Goal: Navigation & Orientation: Understand site structure

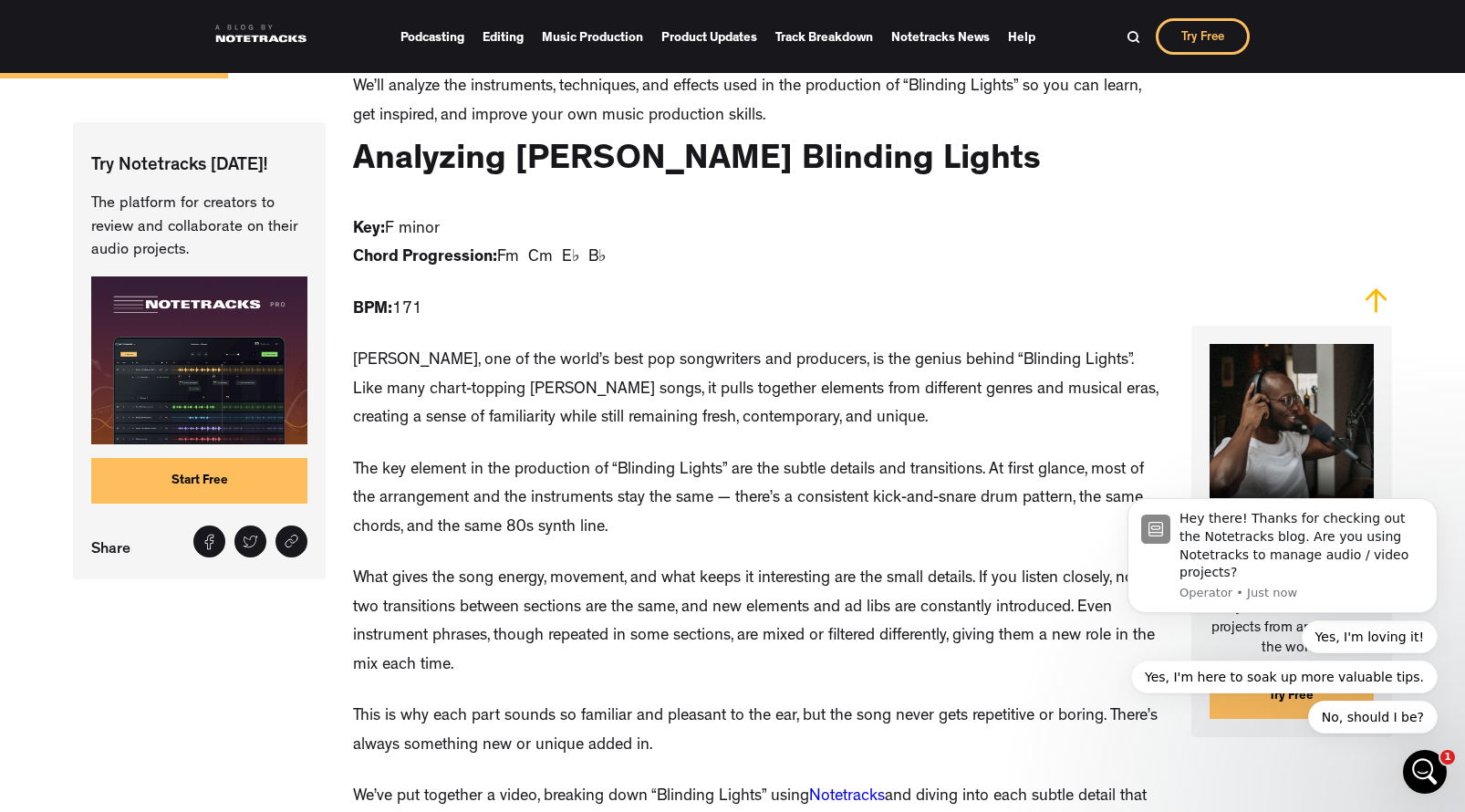
click at [291, 38] on link at bounding box center [260, 33] width 91 height 36
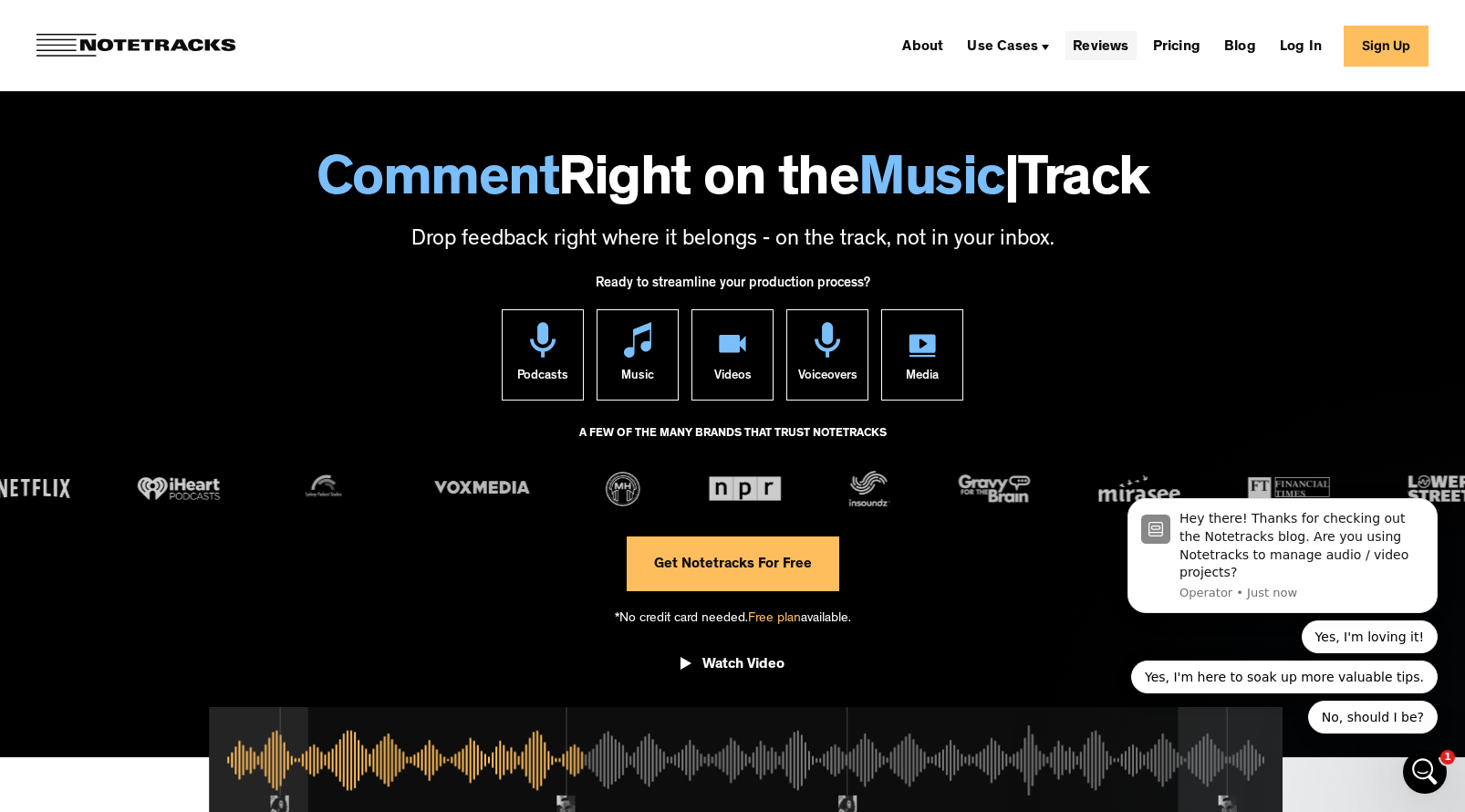
click at [1104, 46] on link "Reviews" at bounding box center [1101, 45] width 71 height 30
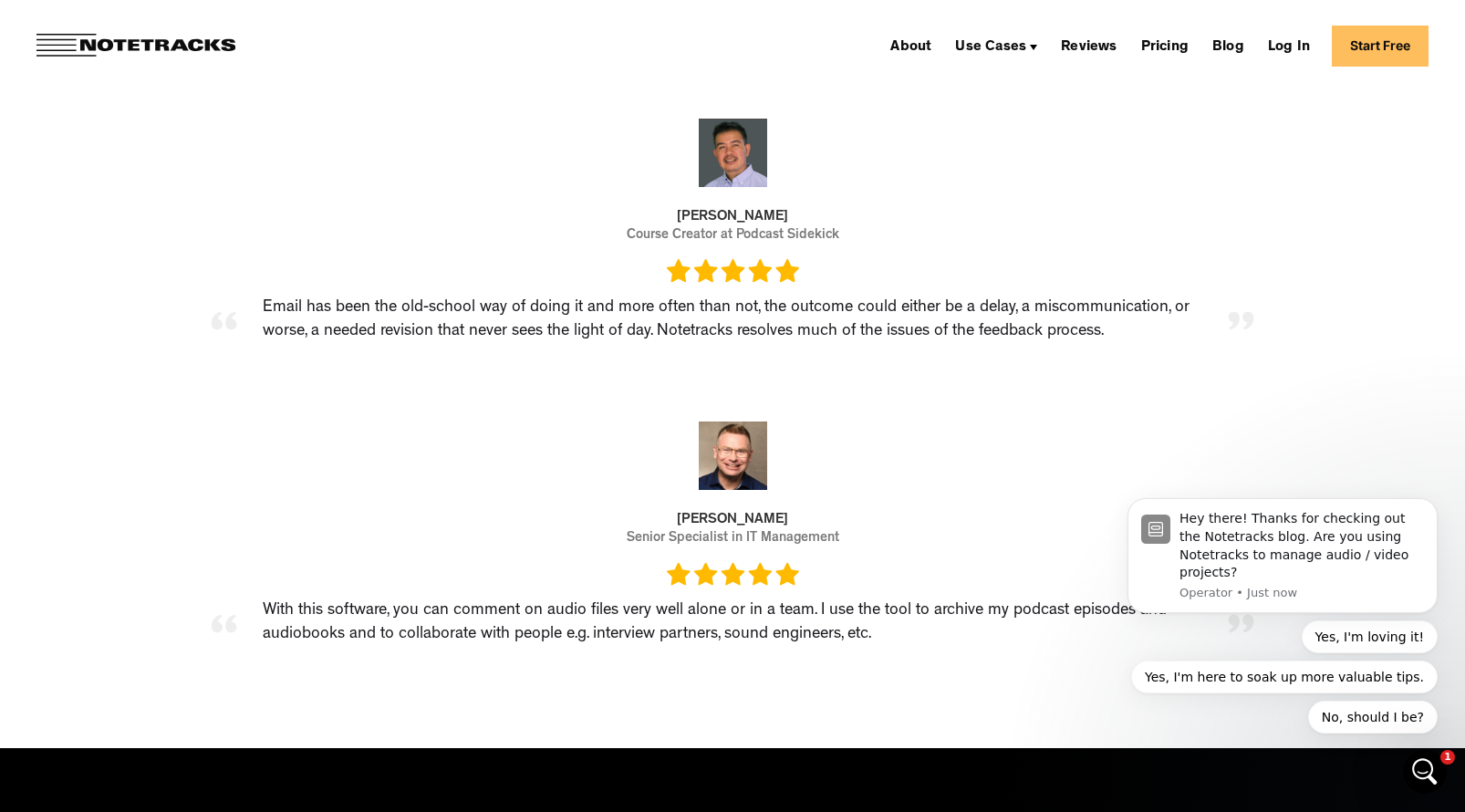
scroll to position [3926, 0]
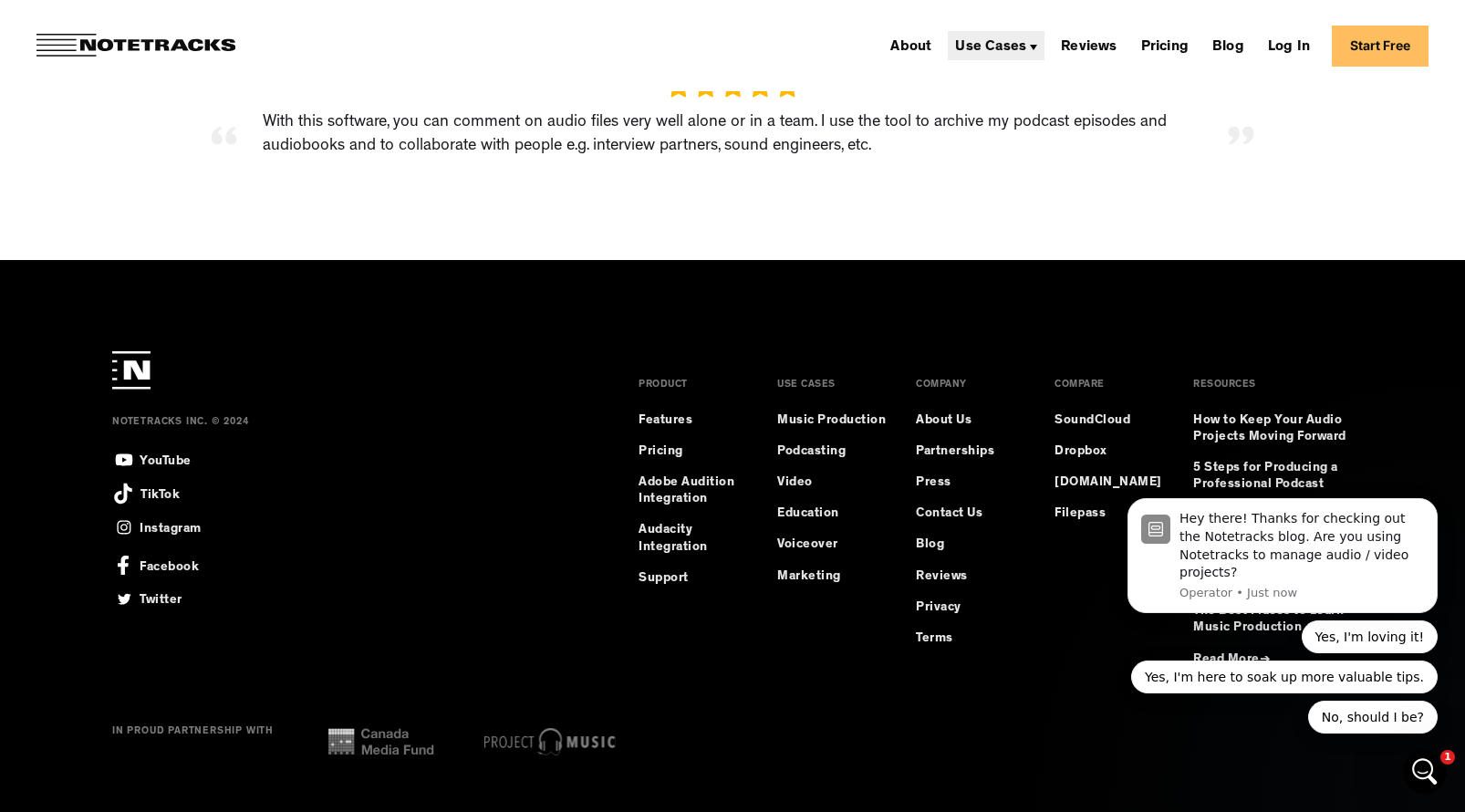
click at [1026, 40] on div "Use Cases" at bounding box center [990, 47] width 71 height 14
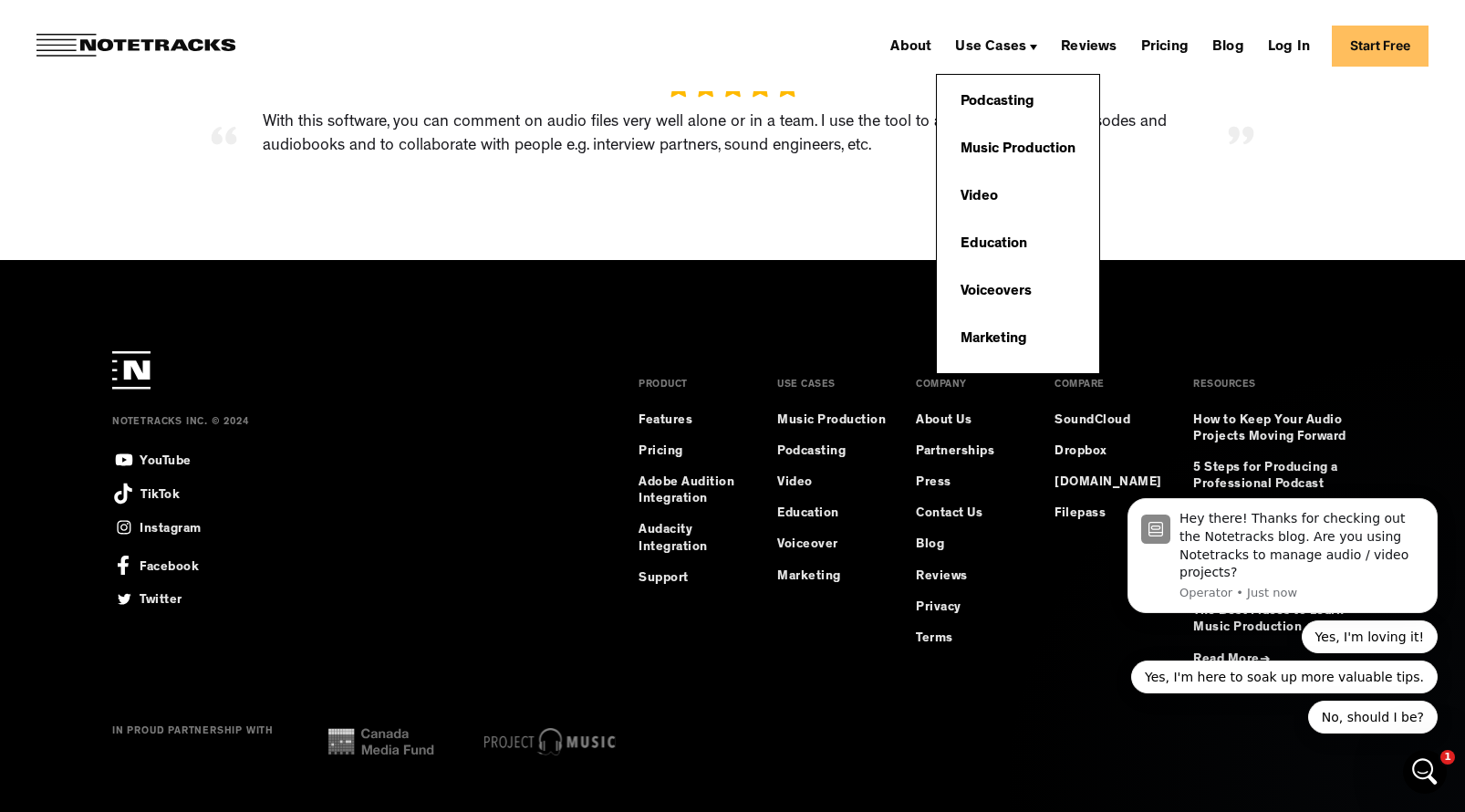
click at [157, 45] on img at bounding box center [136, 45] width 199 height 24
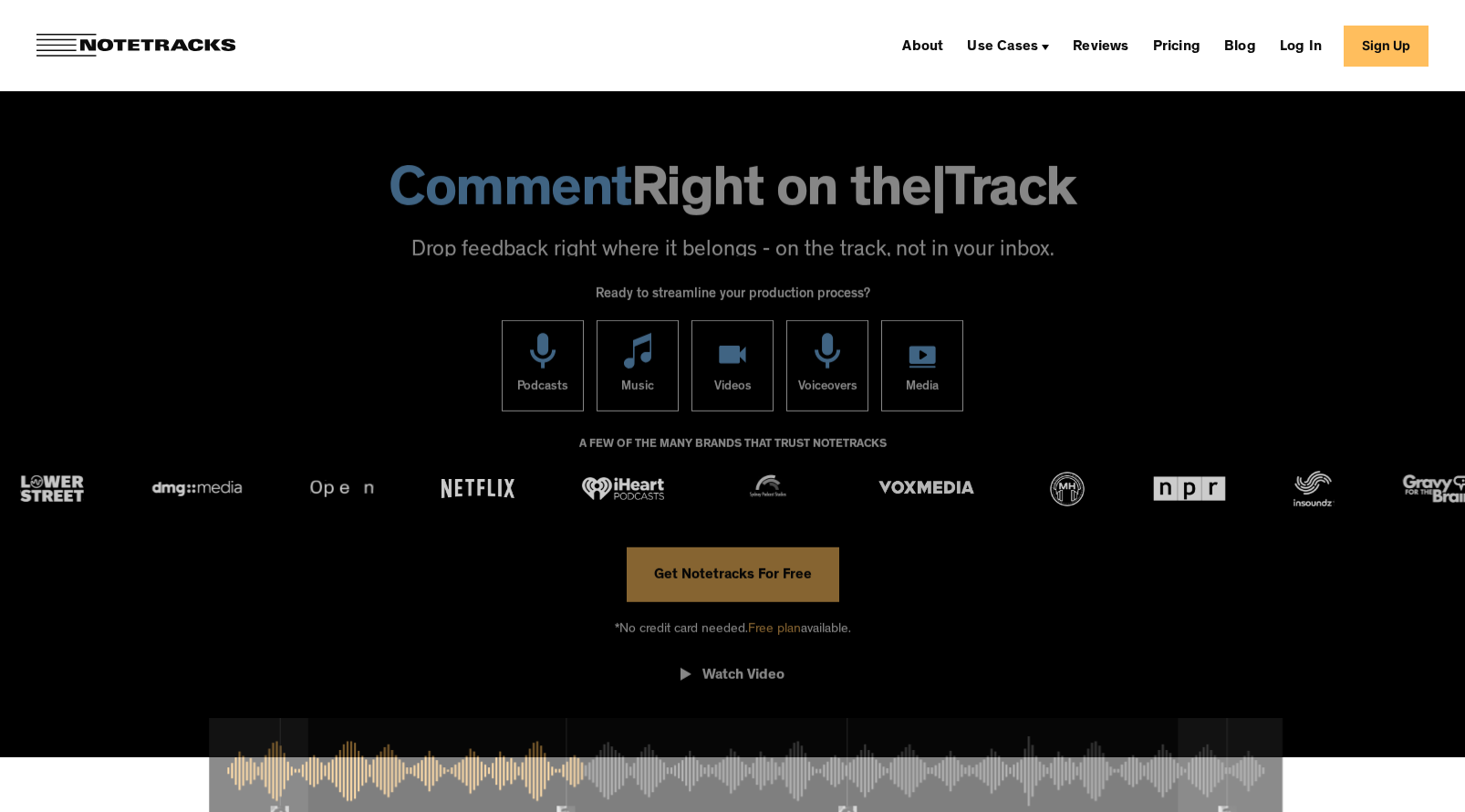
click at [58, 44] on img at bounding box center [136, 45] width 199 height 24
